Goal: Transaction & Acquisition: Purchase product/service

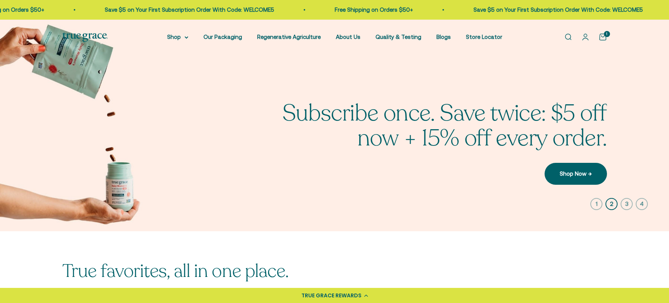
click at [610, 202] on icon "button" at bounding box center [612, 204] width 12 height 12
click at [626, 202] on icon "button" at bounding box center [627, 204] width 12 height 12
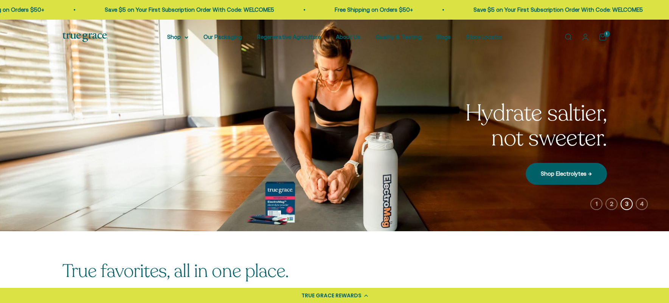
click at [643, 203] on icon "button" at bounding box center [642, 204] width 12 height 12
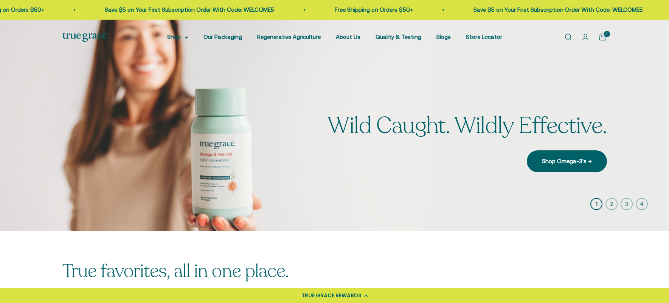
click at [642, 202] on icon "button" at bounding box center [642, 204] width 12 height 12
click at [644, 203] on icon "button" at bounding box center [642, 204] width 12 height 12
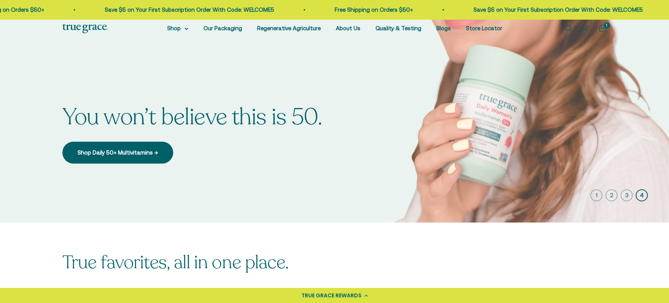
scroll to position [1, 0]
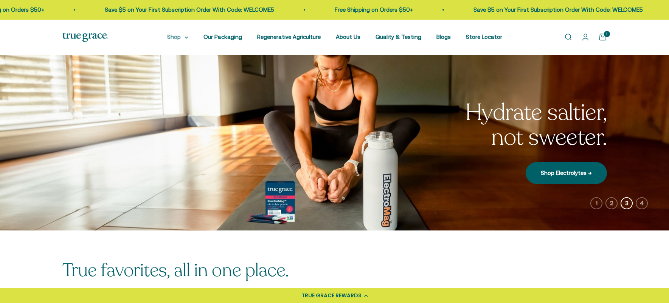
click at [186, 37] on summary "Shop" at bounding box center [177, 37] width 21 height 9
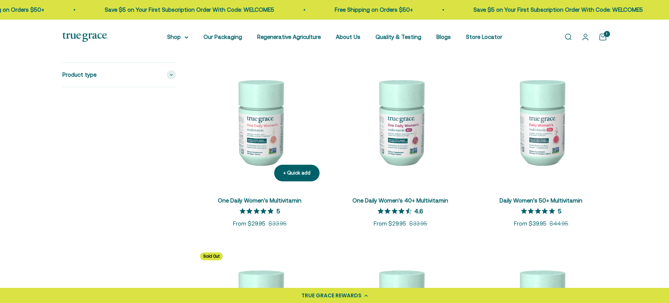
scroll to position [168, 0]
click at [259, 123] on img at bounding box center [260, 121] width 132 height 132
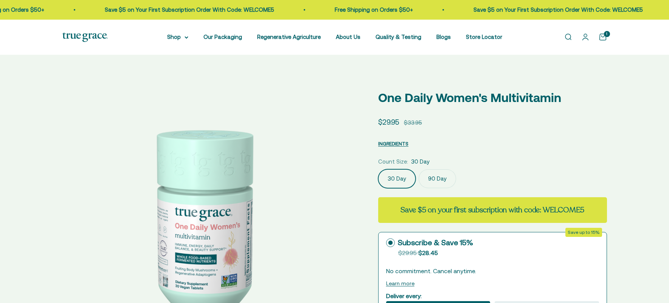
select select "3"
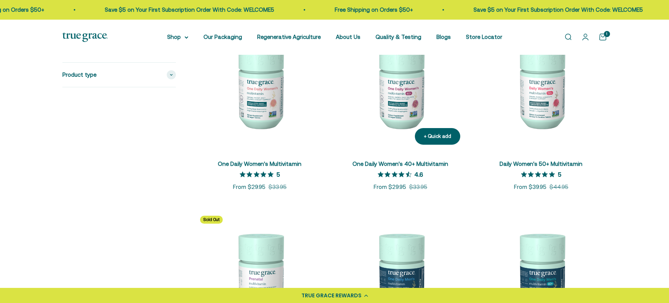
scroll to position [205, 0]
